Goal: Task Accomplishment & Management: Manage account settings

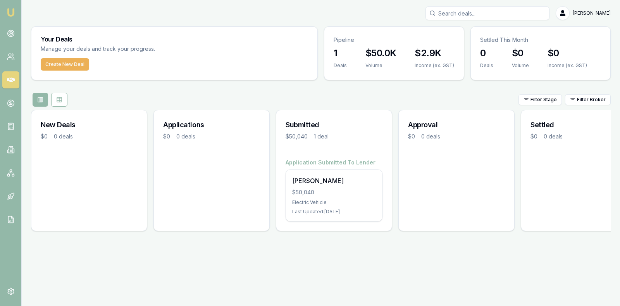
click at [310, 193] on div "$50,040" at bounding box center [334, 192] width 84 height 8
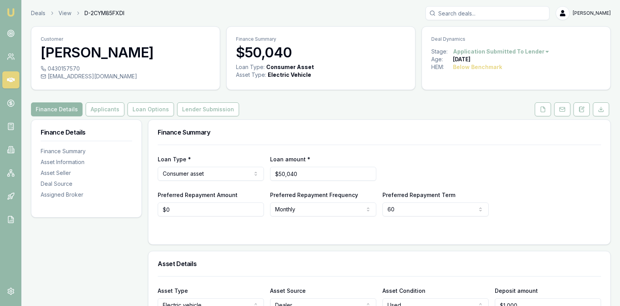
click at [325, 103] on div "Finance Details Applicants Loan Options Lender Submission" at bounding box center [321, 109] width 580 height 14
click at [542, 108] on icon at bounding box center [543, 109] width 4 height 5
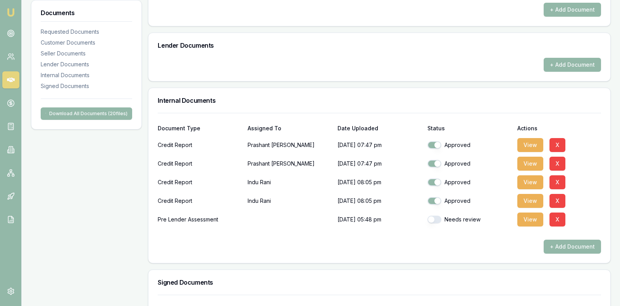
scroll to position [562, 0]
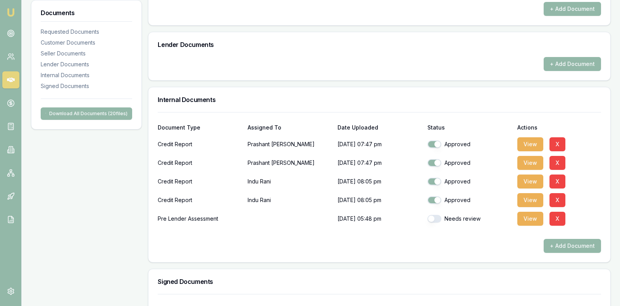
click at [431, 219] on button "button" at bounding box center [434, 219] width 14 height 8
checkbox input "true"
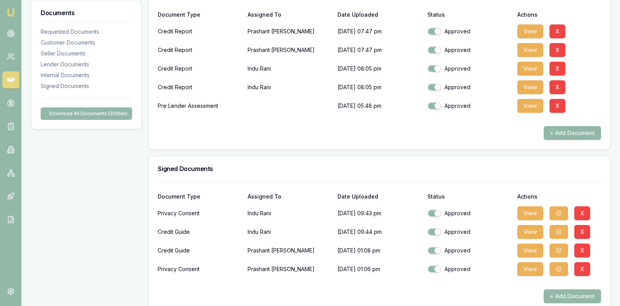
scroll to position [685, 0]
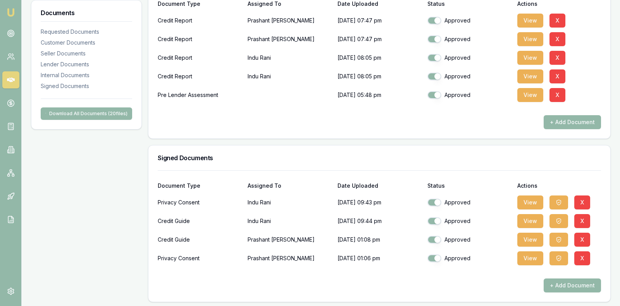
click at [172, 128] on div "Document Type Assigned To Date Uploaded Status Actions Credit Report [PERSON_NA…" at bounding box center [379, 63] width 462 height 150
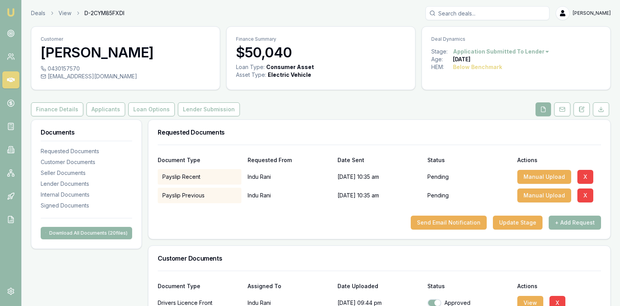
scroll to position [0, 0]
click at [281, 105] on div "Finance Details Applicants Loan Options Lender Submission" at bounding box center [321, 109] width 580 height 14
